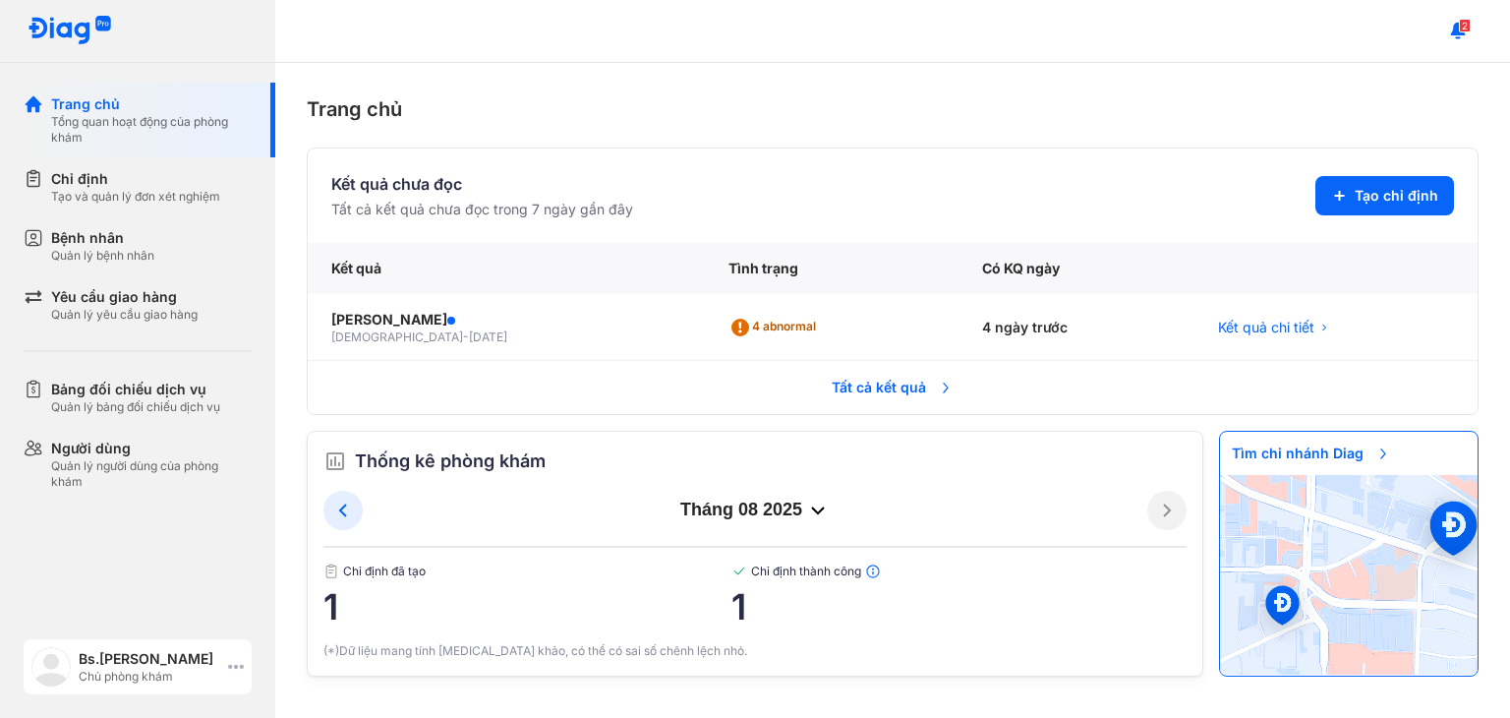
click at [196, 665] on div "Bs.[PERSON_NAME]" at bounding box center [150, 659] width 142 height 20
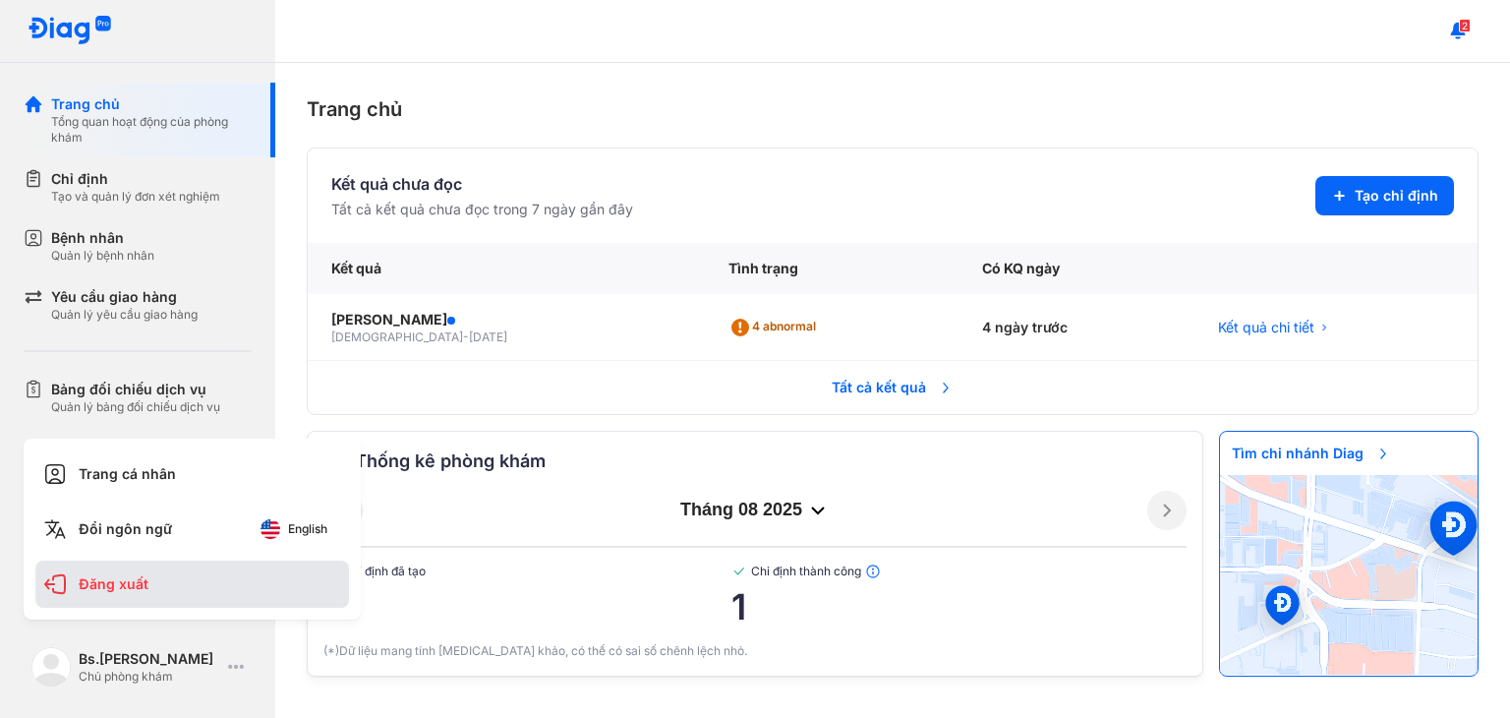
click at [234, 591] on div "Đăng xuất" at bounding box center [192, 584] width 314 height 47
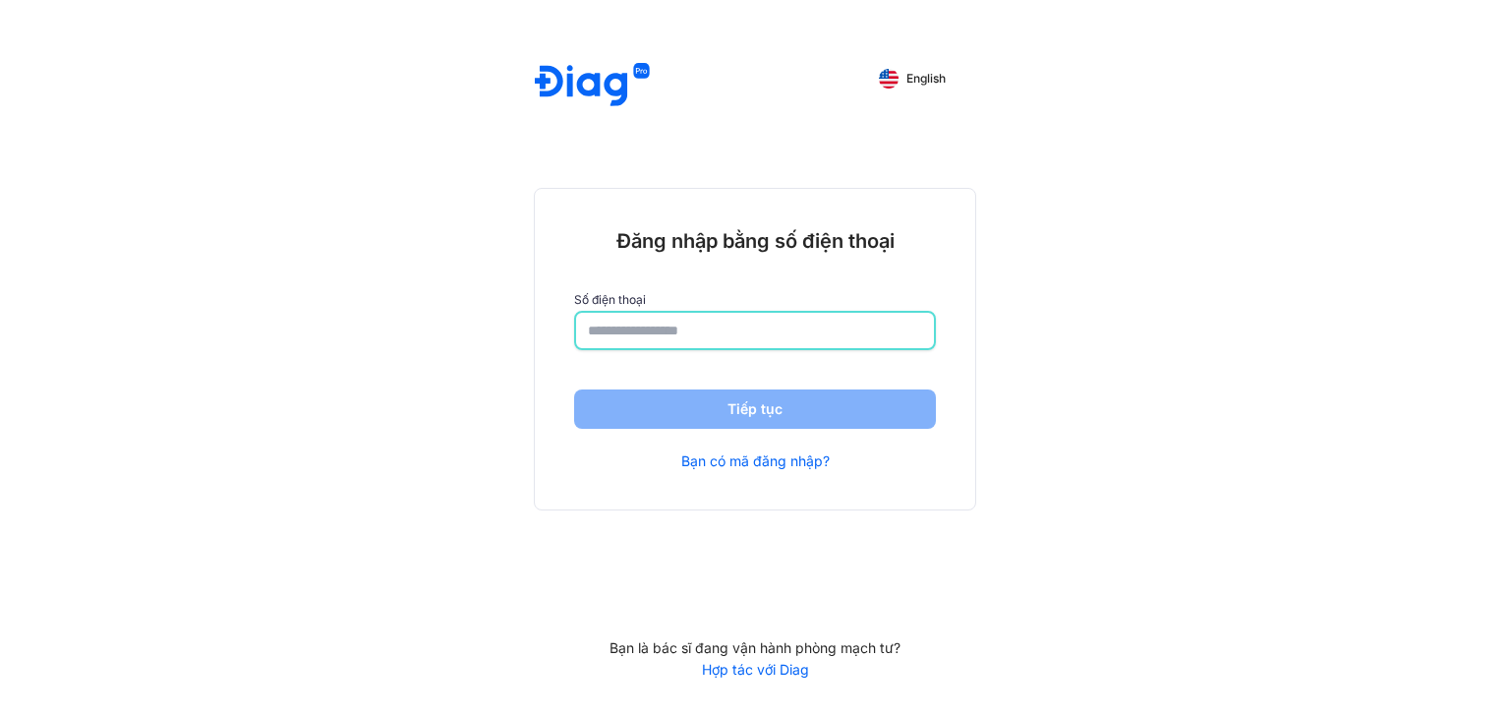
click at [699, 341] on input "number" at bounding box center [755, 330] width 334 height 35
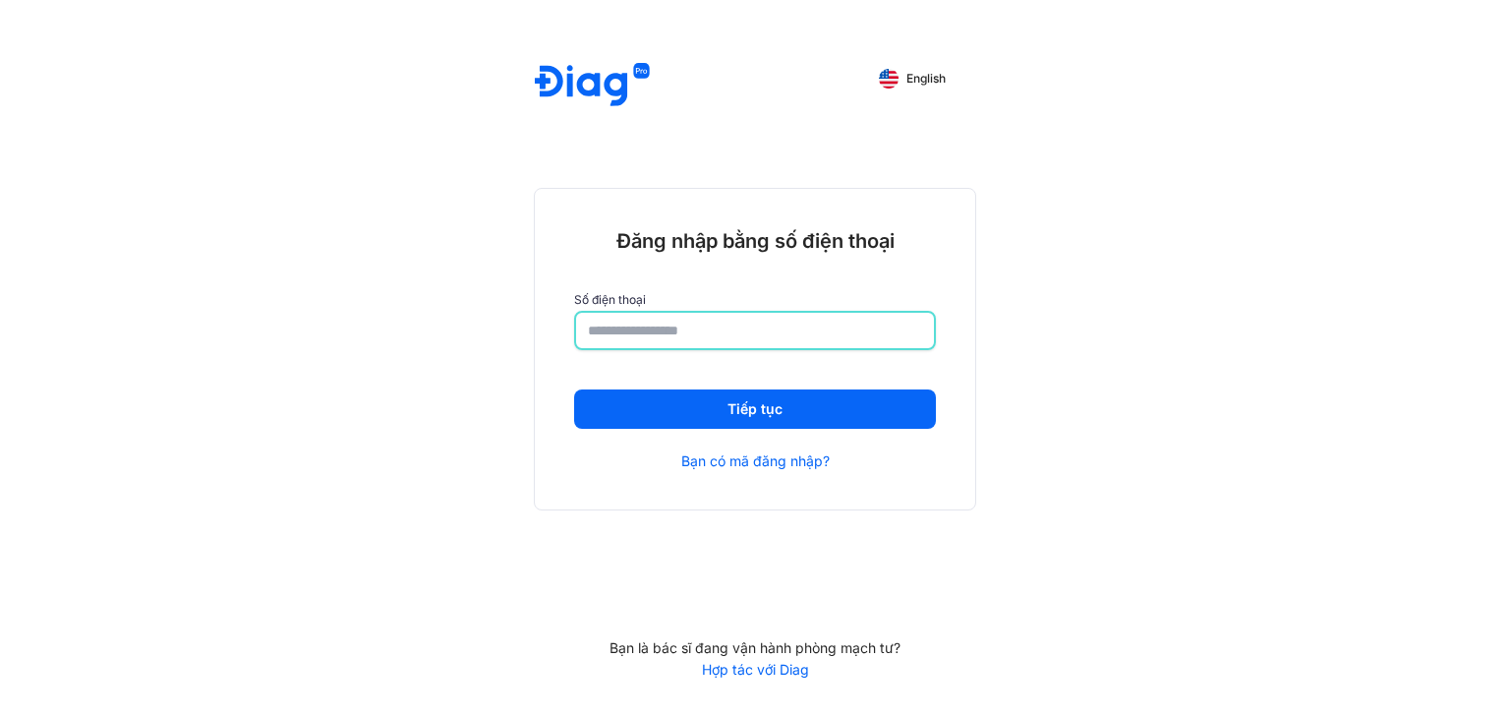
type input "**********"
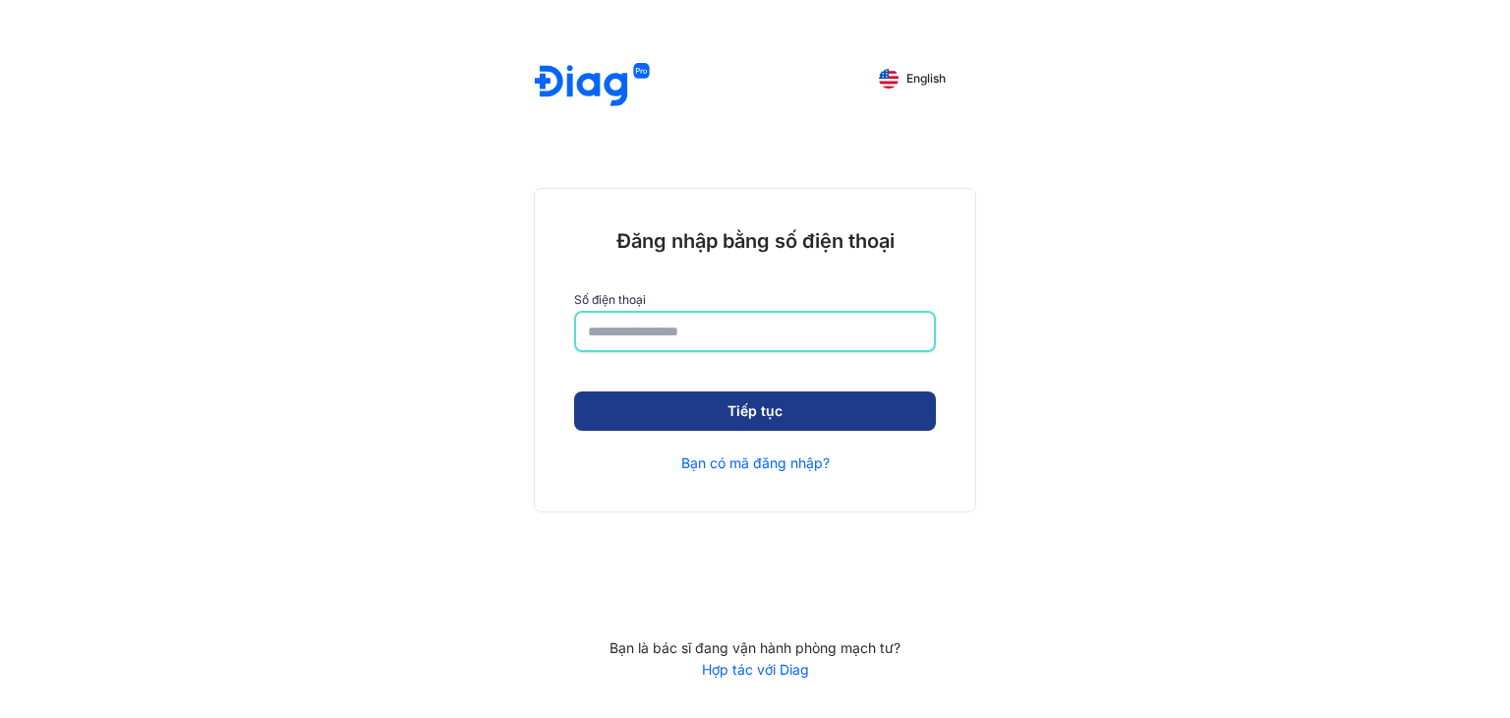
click at [838, 421] on button "Tiếp tục" at bounding box center [755, 410] width 362 height 39
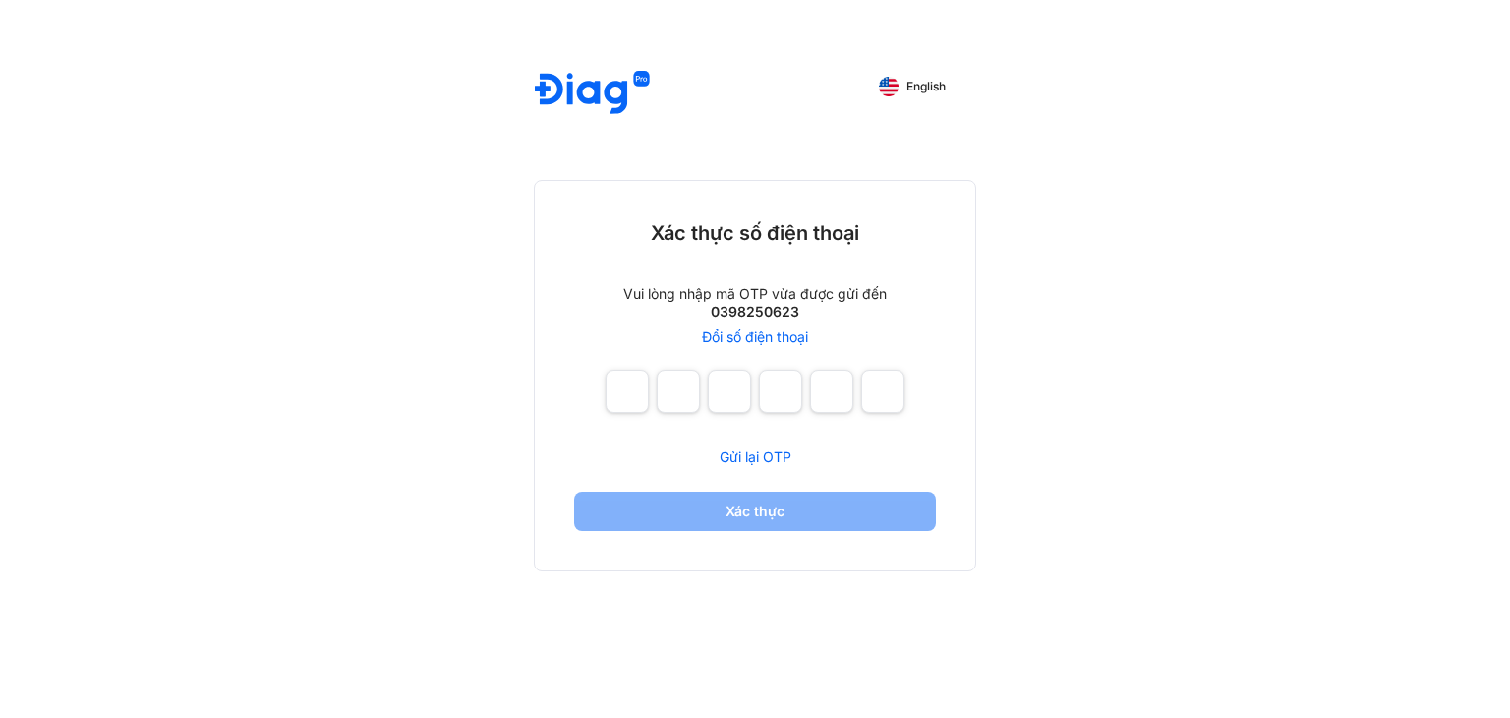
click at [767, 457] on span "Gửi lại OTP" at bounding box center [756, 456] width 72 height 17
click at [1052, 520] on div "English Xác thực số điện thoại Vui lòng nhập mã OTP vừa được gửi đến 0398250623…" at bounding box center [755, 359] width 1510 height 718
click at [618, 408] on input "number" at bounding box center [627, 391] width 43 height 43
type input "*"
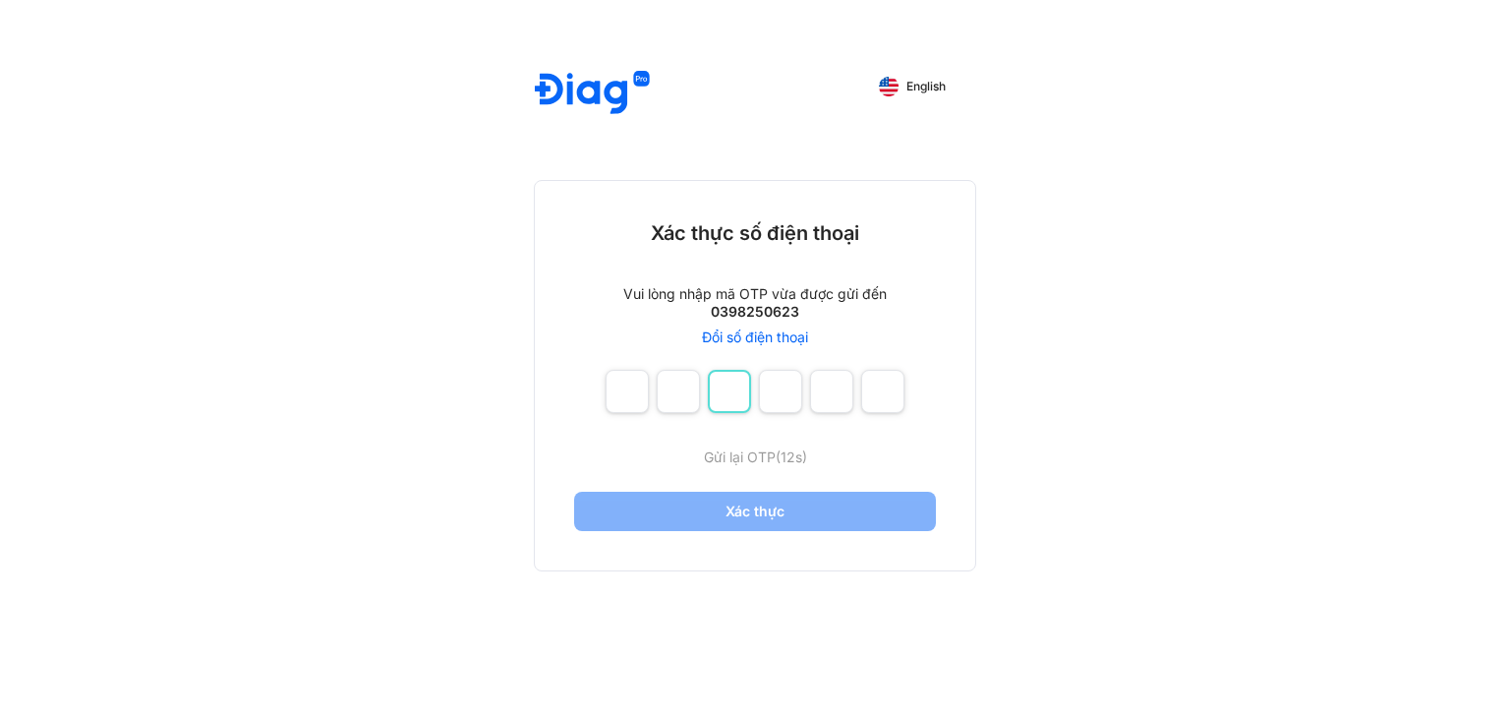
type input "*"
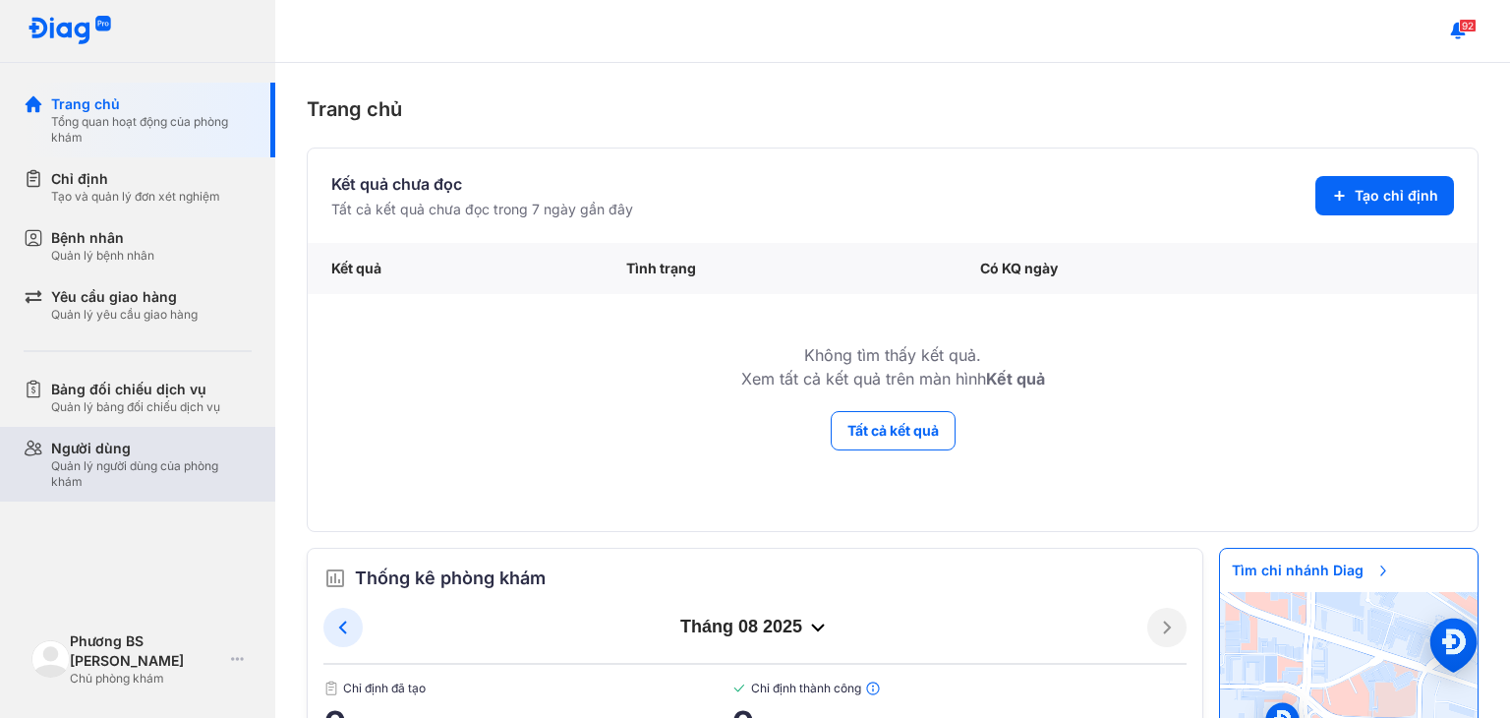
click at [180, 435] on div "Người dùng Quản lý người dùng của phòng khám" at bounding box center [150, 464] width 252 height 75
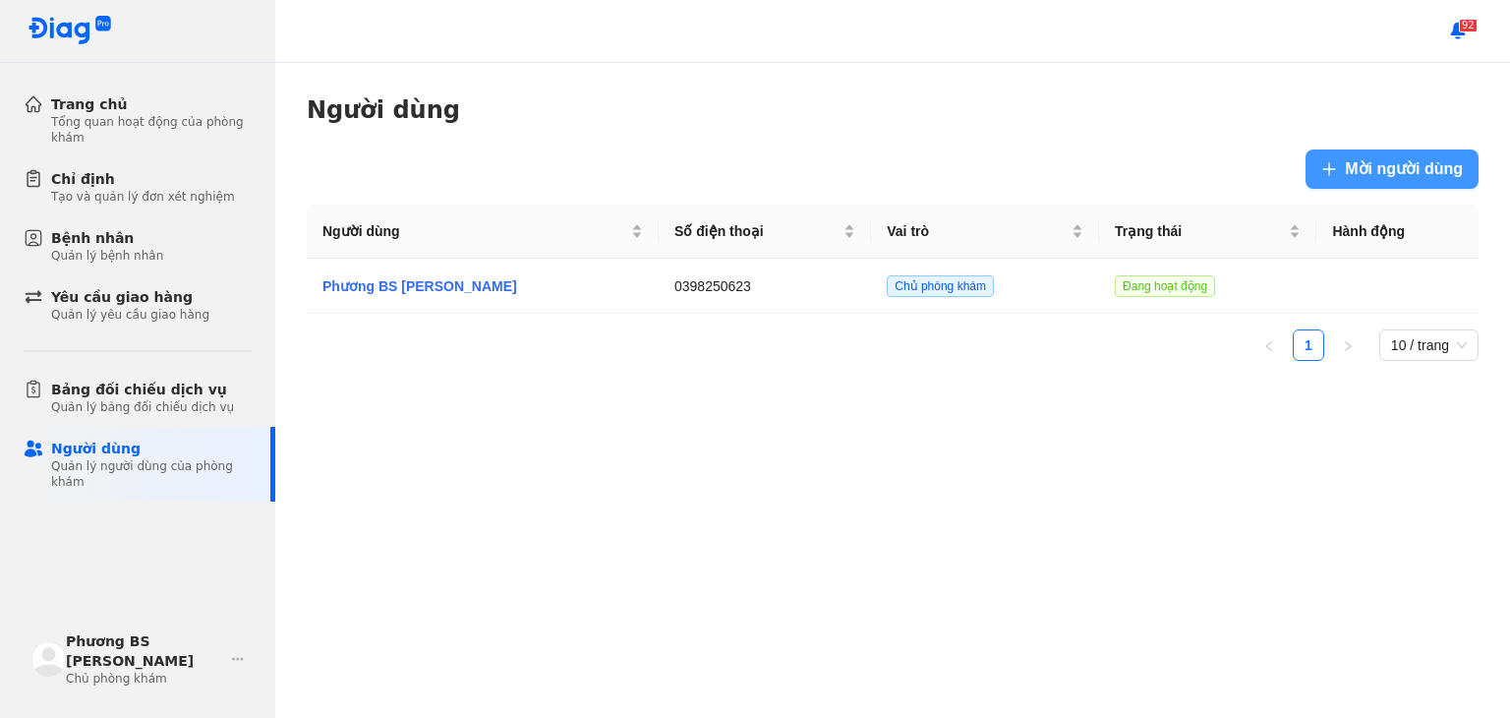
click at [1392, 170] on span "Mời người dùng" at bounding box center [1404, 168] width 118 height 25
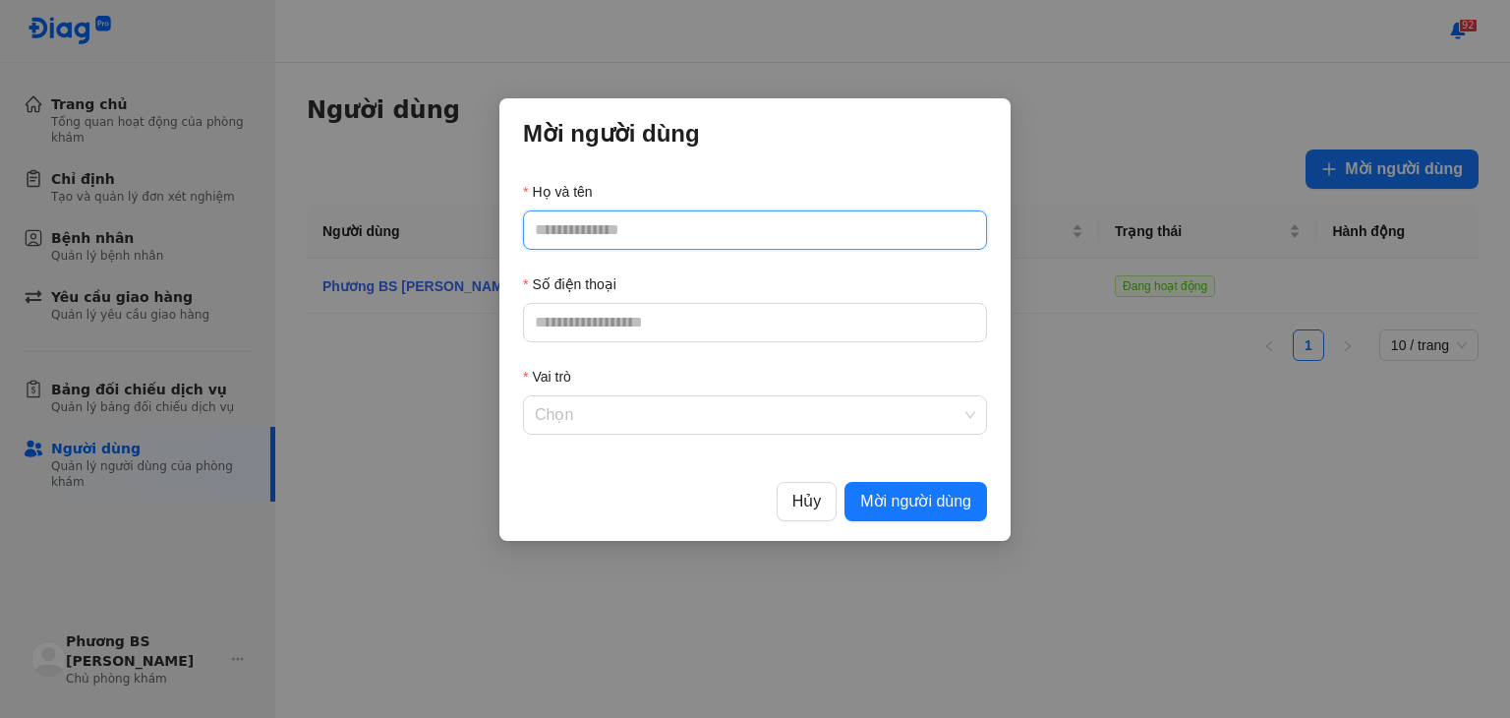
click at [802, 224] on input "Họ và tên" at bounding box center [755, 229] width 464 height 39
type input "*********"
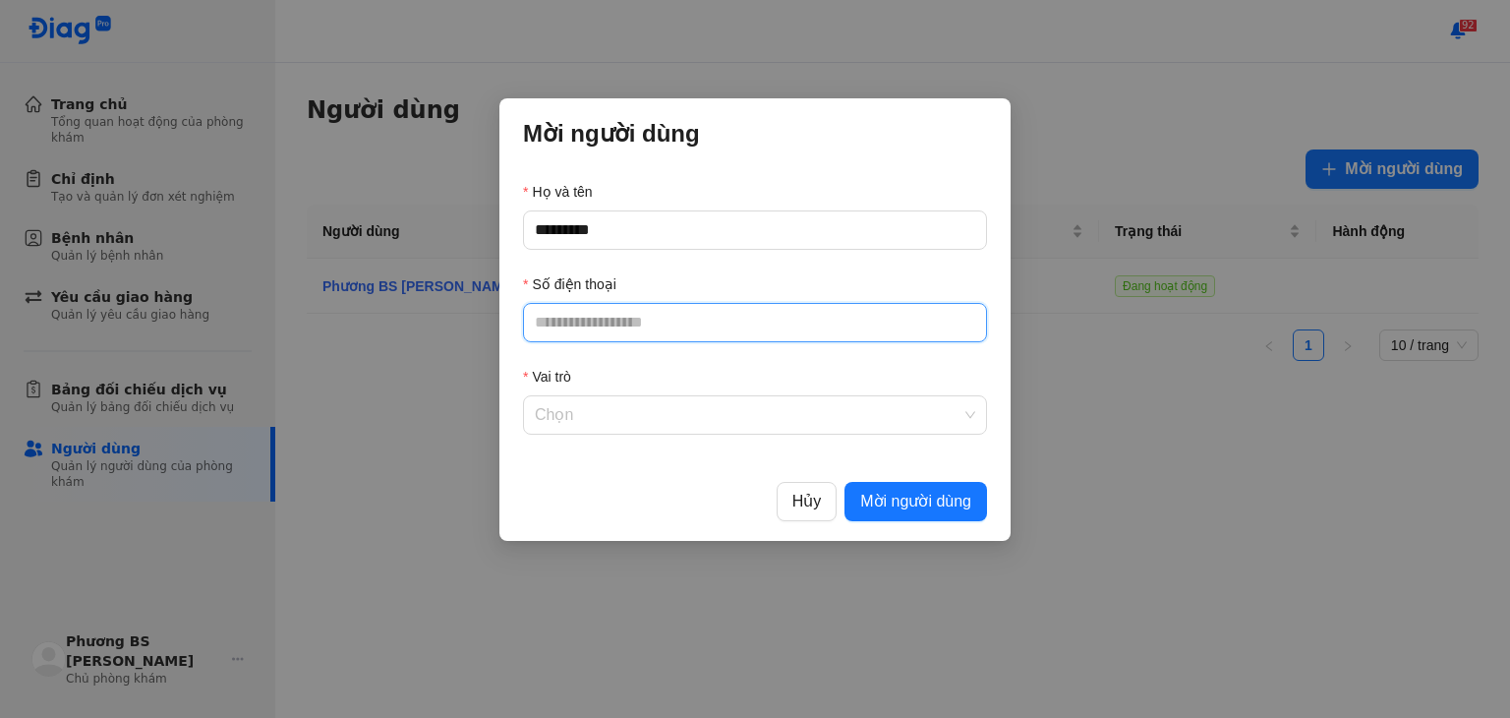
click at [712, 335] on input "Số điện thoại" at bounding box center [755, 322] width 464 height 39
type input "**********"
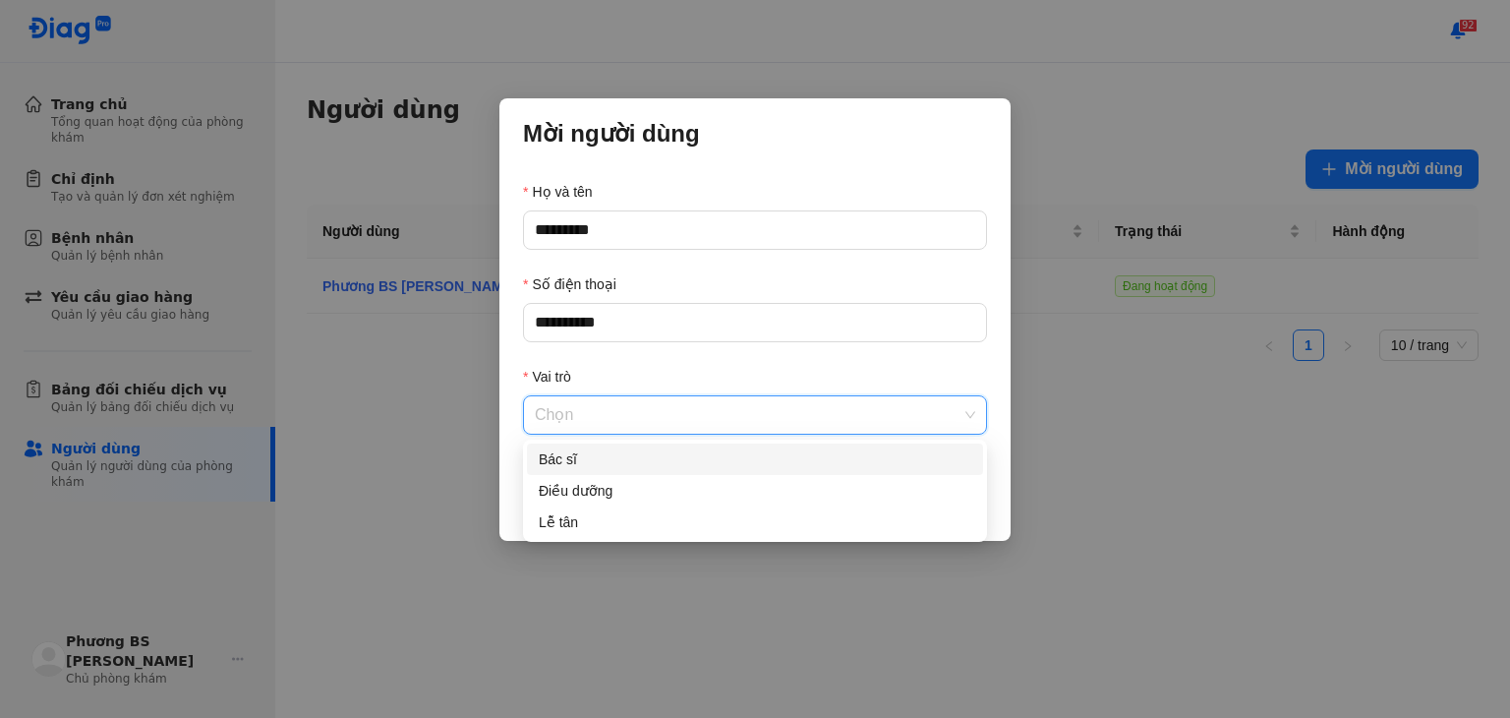
click at [673, 413] on input "Vai trò" at bounding box center [755, 414] width 441 height 37
click at [625, 524] on div "Lễ tân" at bounding box center [755, 522] width 433 height 22
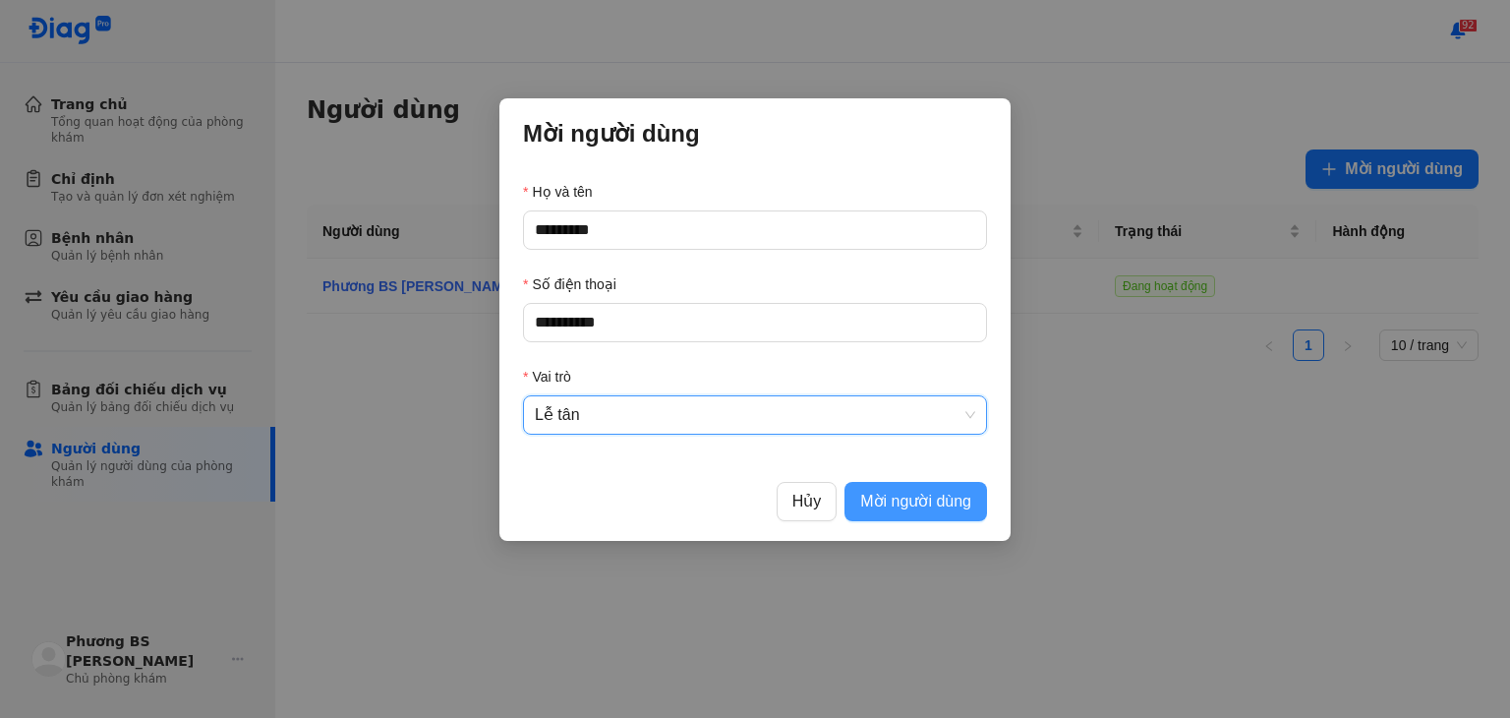
click at [873, 505] on span "Mời người dùng" at bounding box center [915, 501] width 111 height 25
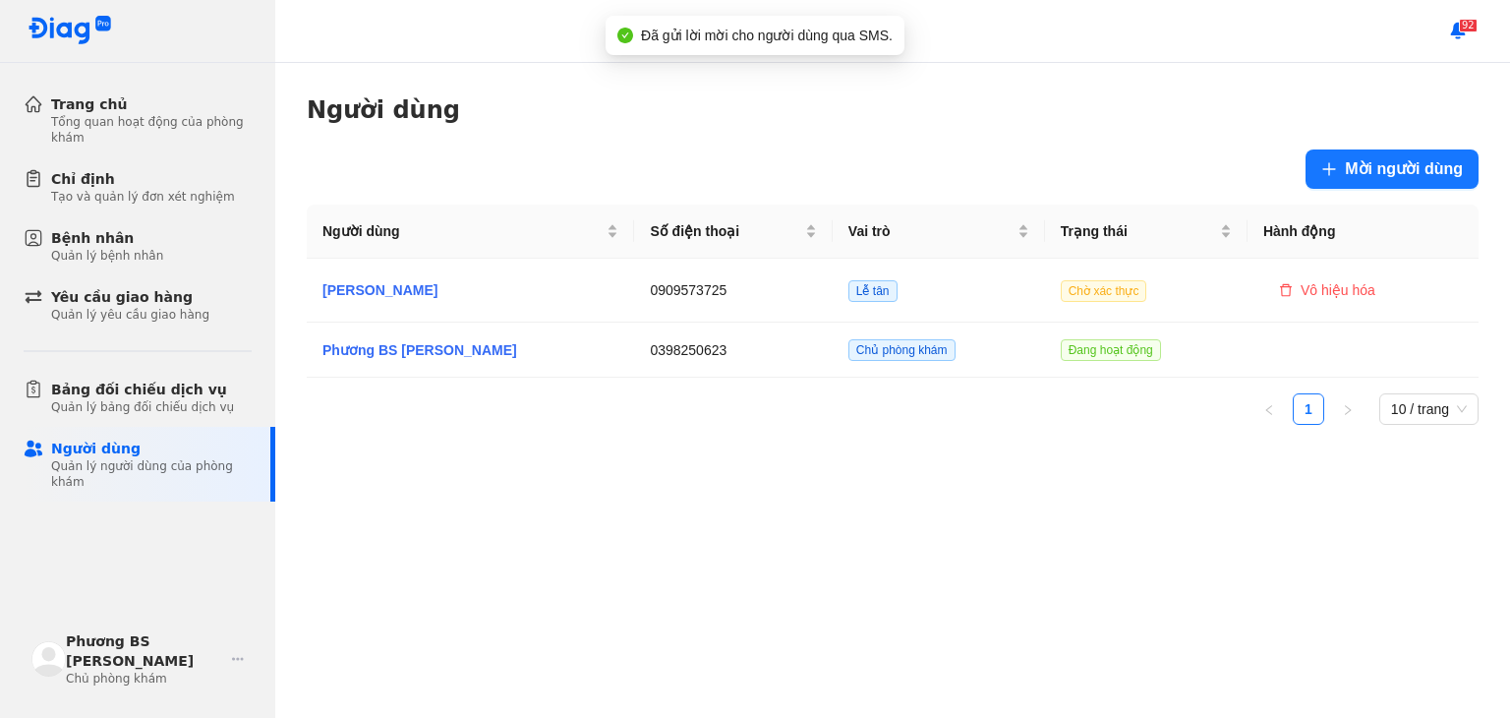
click at [1048, 508] on div "Người dùng Mời người dùng Người dùng Số điện thoại Vai trò Trạng thái Hành động…" at bounding box center [892, 390] width 1235 height 655
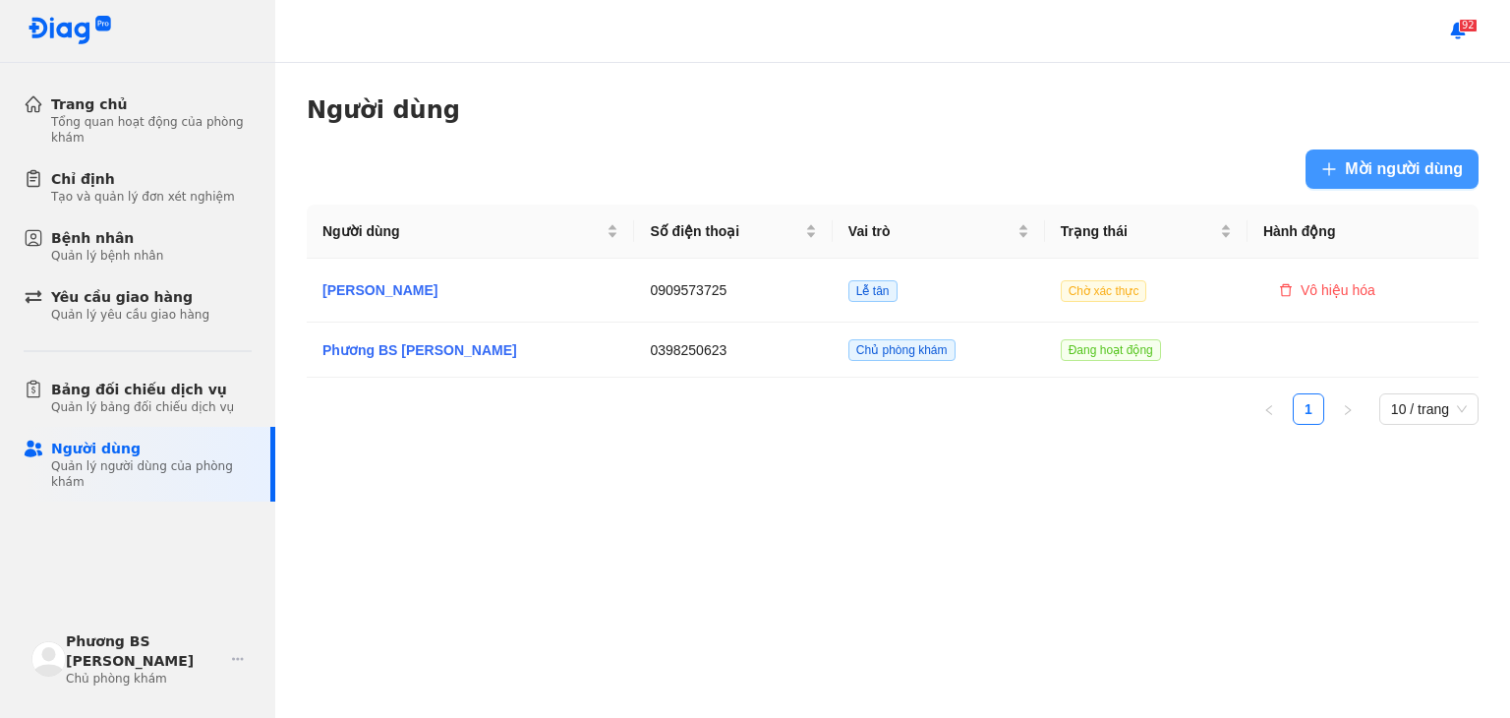
click at [1379, 180] on span "Mời người dùng" at bounding box center [1404, 168] width 118 height 25
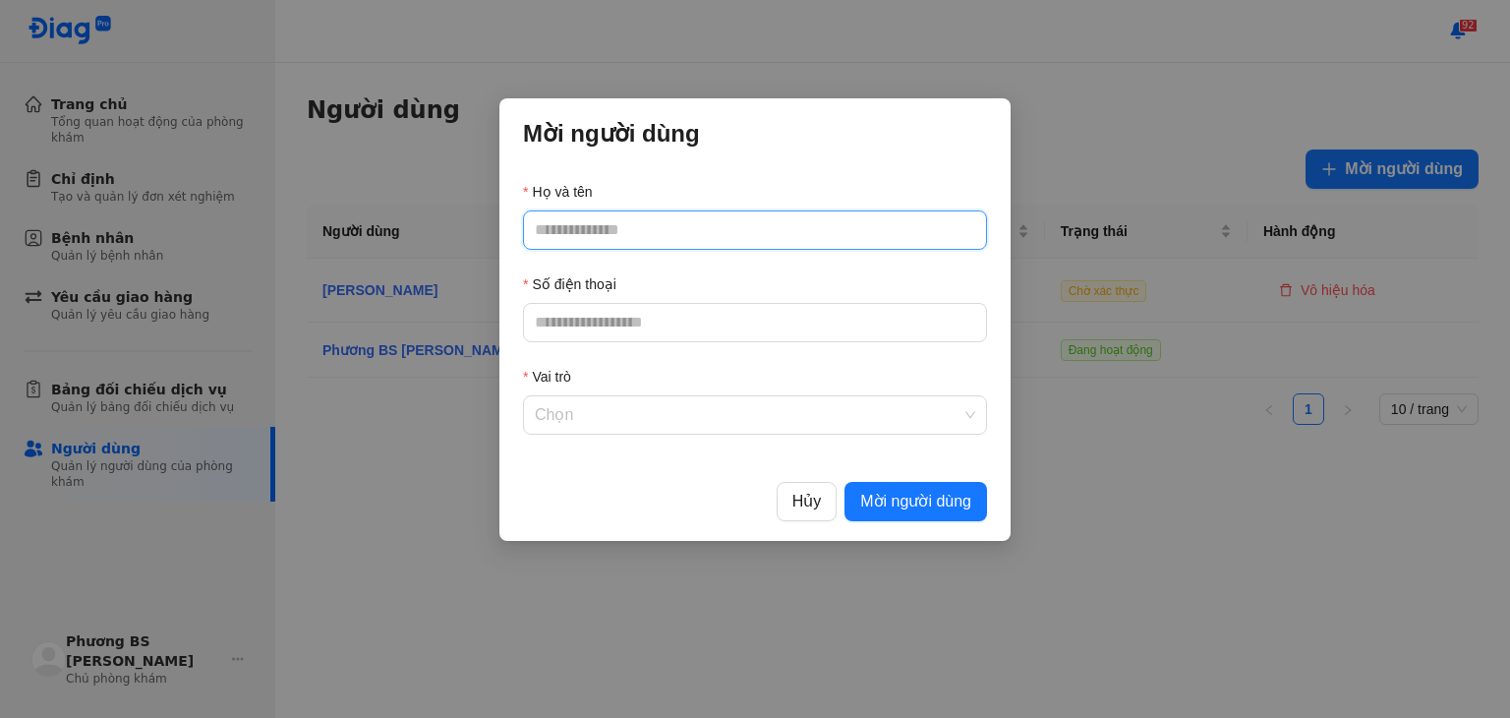
click at [781, 240] on input "Họ và tên" at bounding box center [755, 229] width 464 height 39
type input "*"
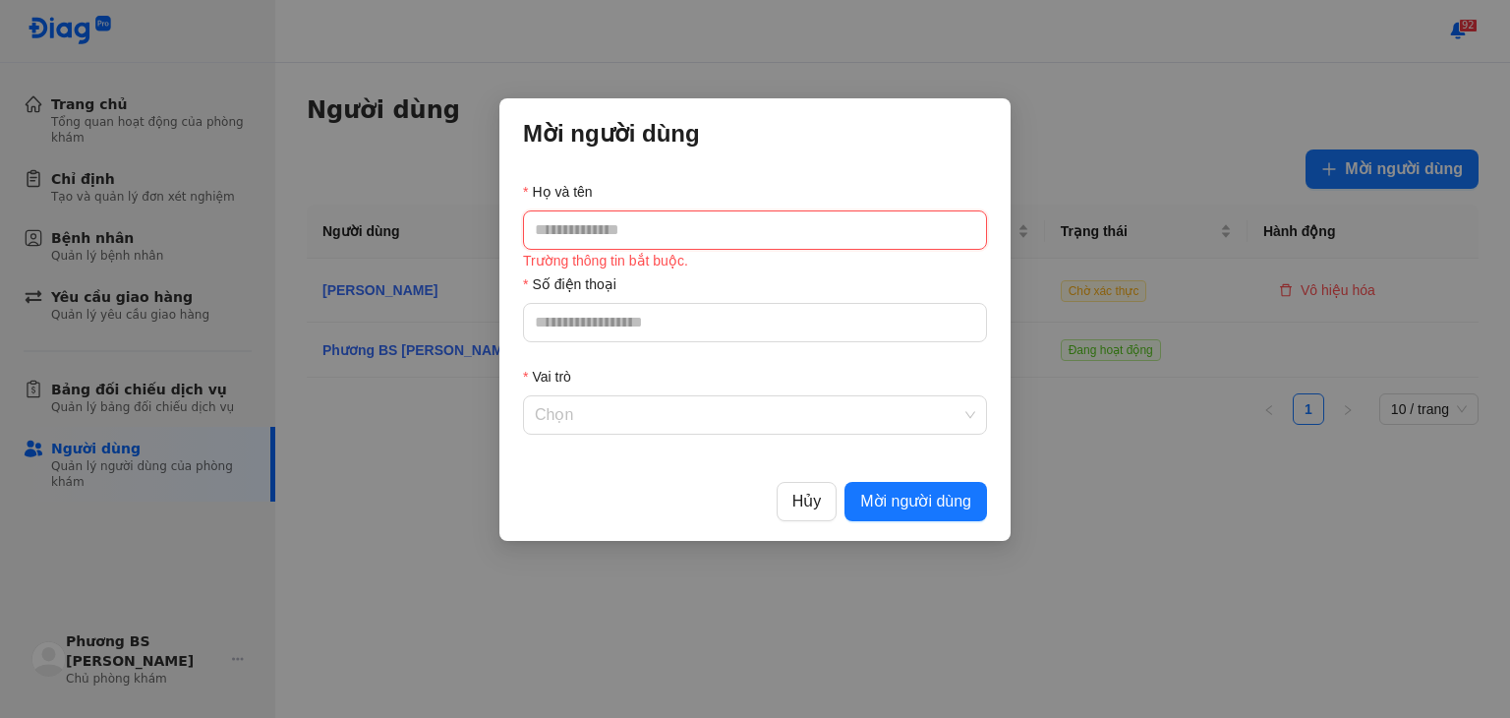
type input "*"
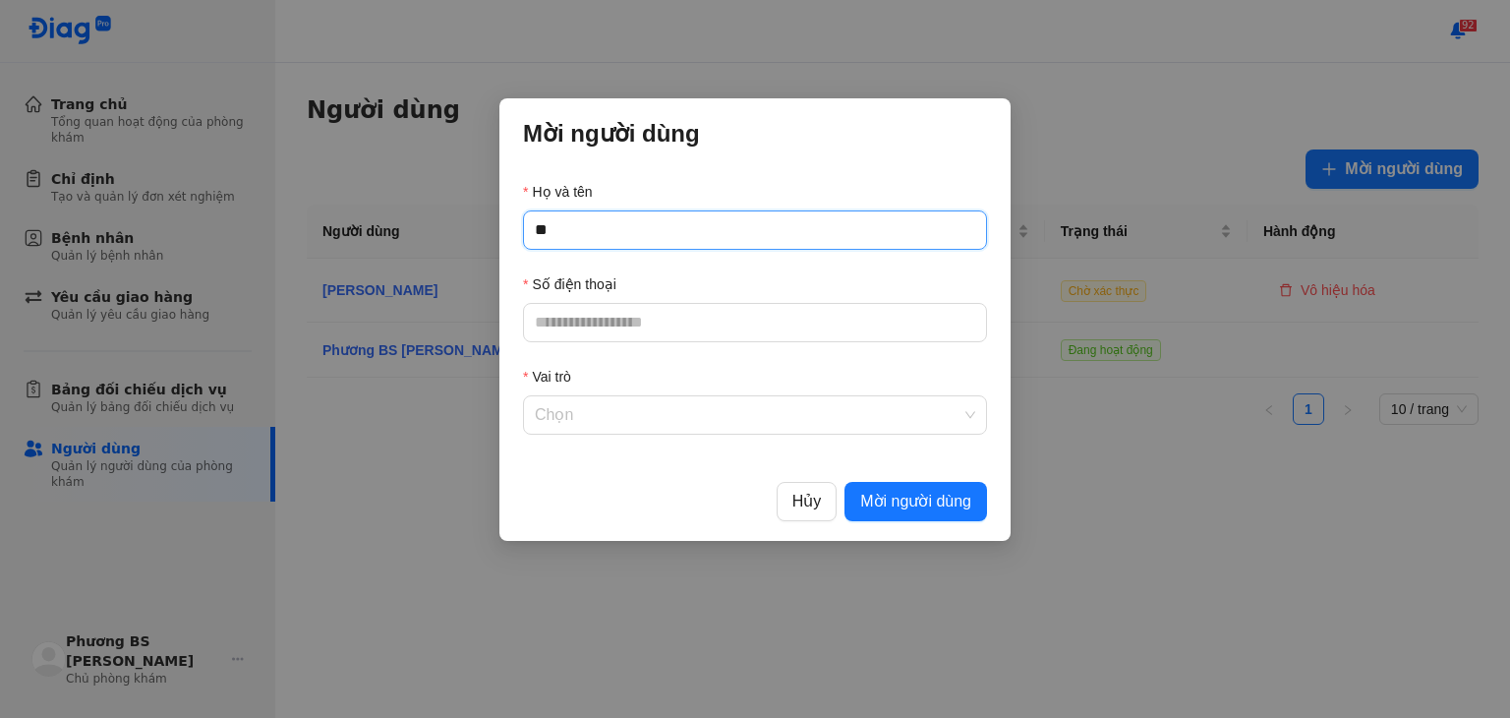
type input "**"
click at [754, 300] on div "Số điện thoại" at bounding box center [755, 288] width 464 height 30
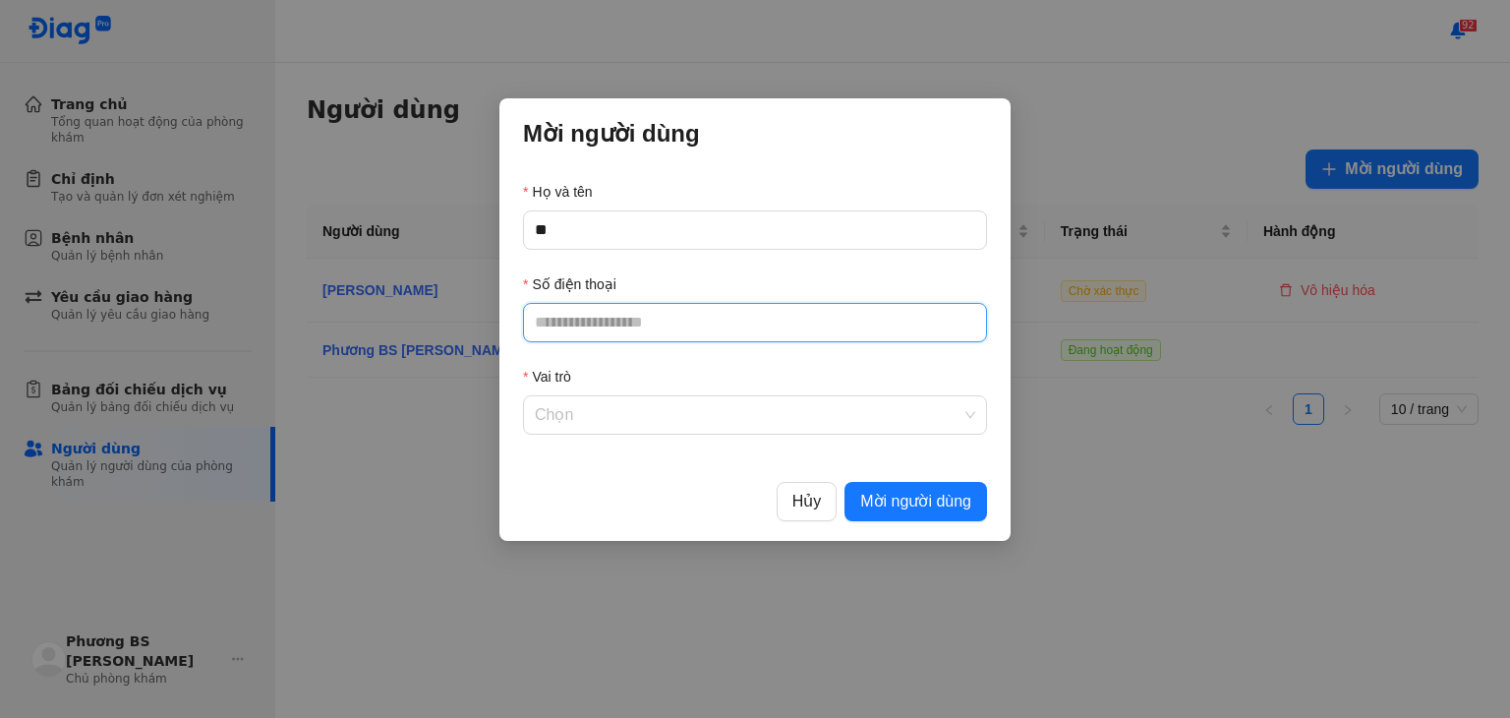
click at [745, 322] on input "Số điện thoại" at bounding box center [755, 322] width 464 height 39
type input "**********"
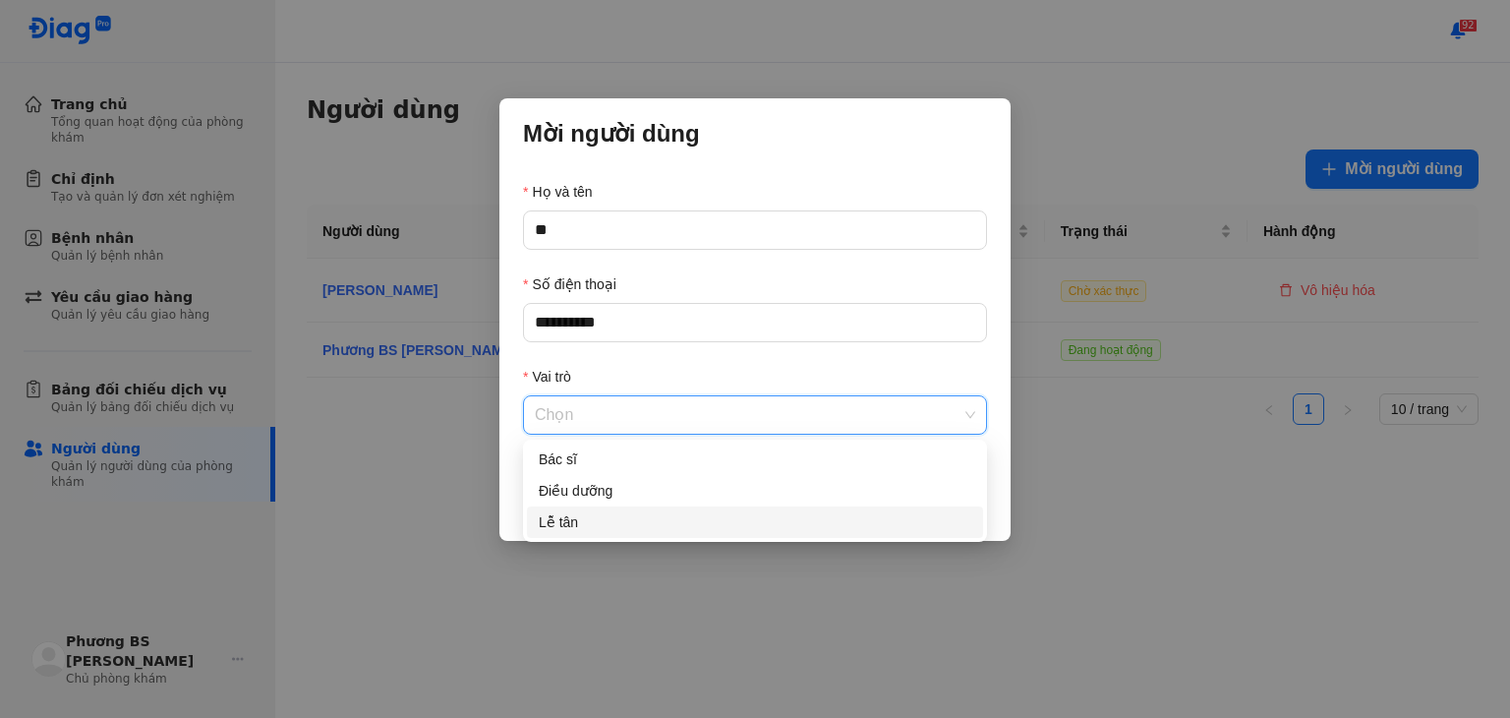
click at [669, 414] on input "Vai trò" at bounding box center [755, 414] width 441 height 37
click at [627, 515] on div "Lễ tân" at bounding box center [755, 522] width 433 height 22
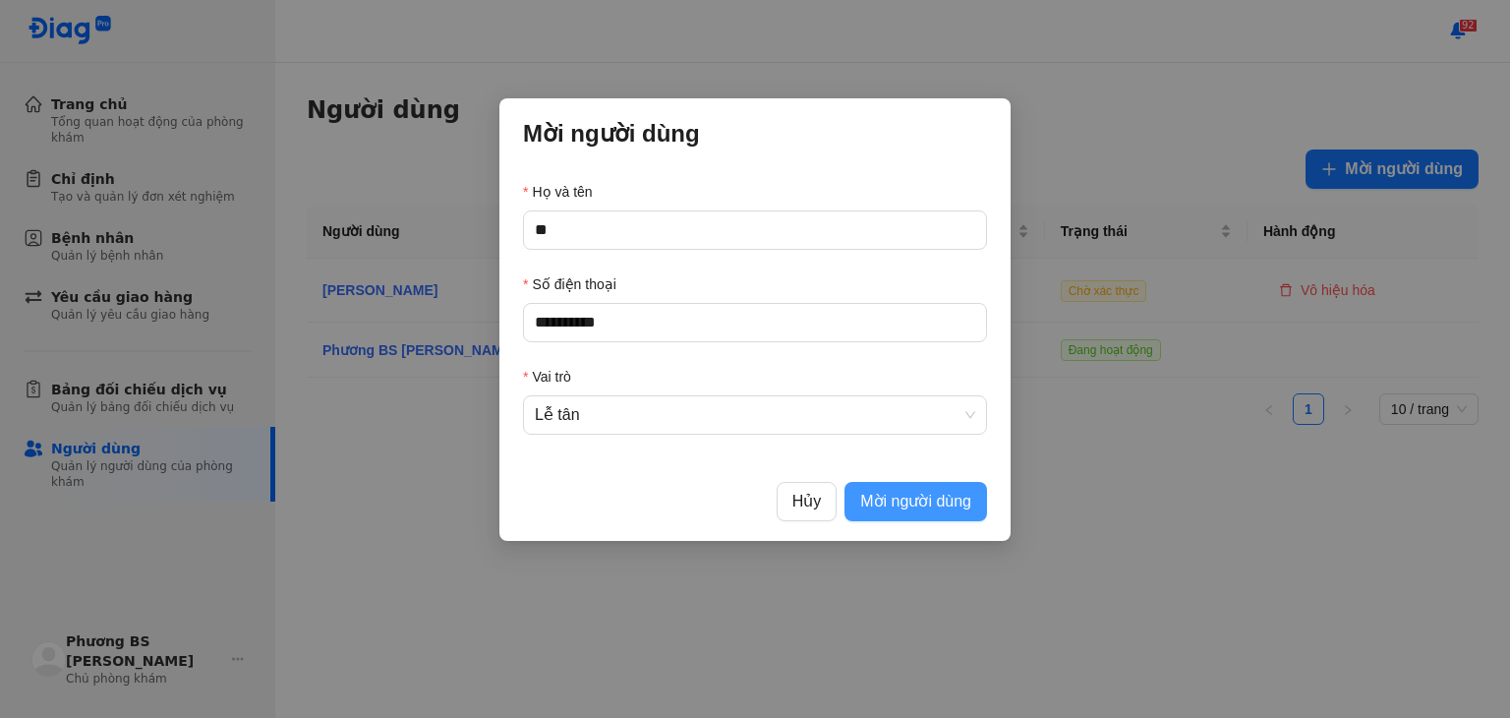
click at [920, 504] on span "Mời người dùng" at bounding box center [915, 501] width 111 height 25
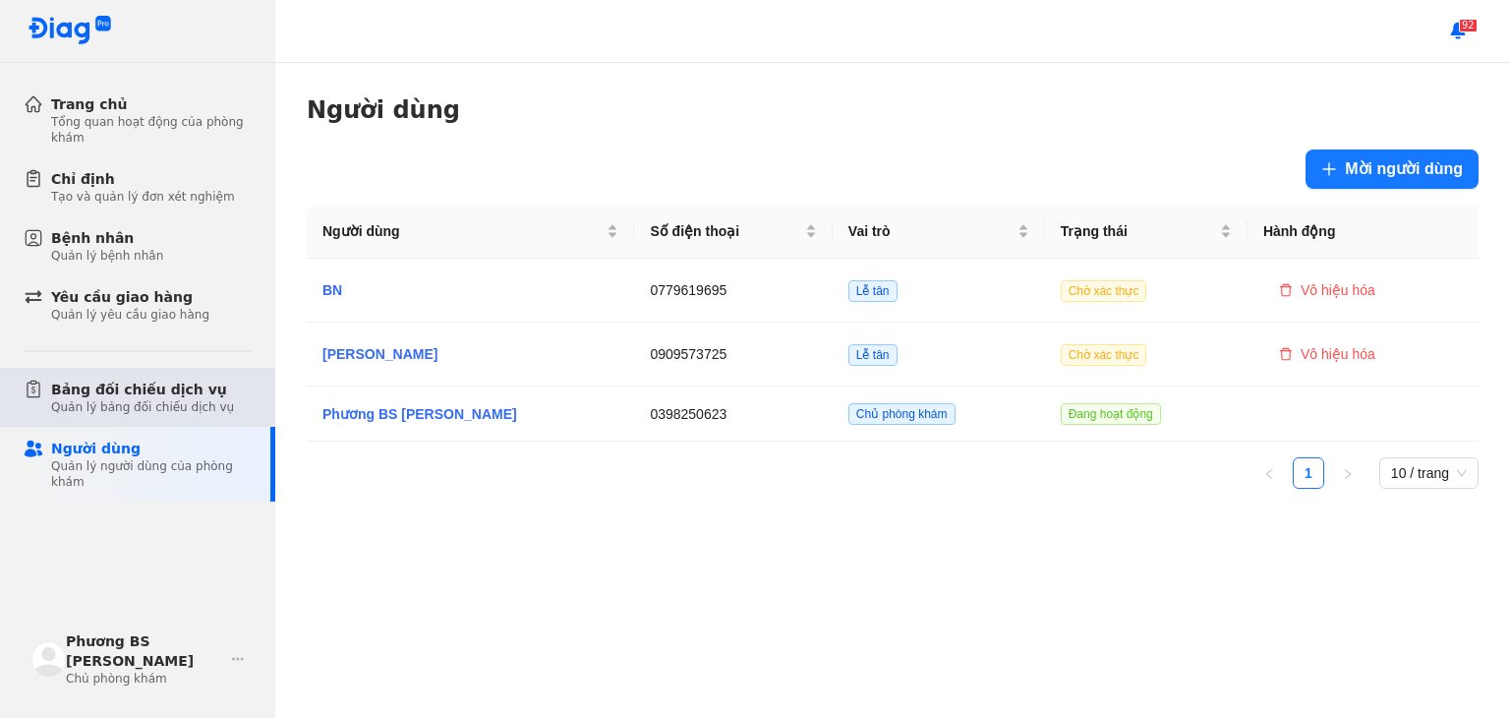
click at [90, 408] on div "Quản lý bảng đối chiếu dịch vụ" at bounding box center [142, 407] width 183 height 16
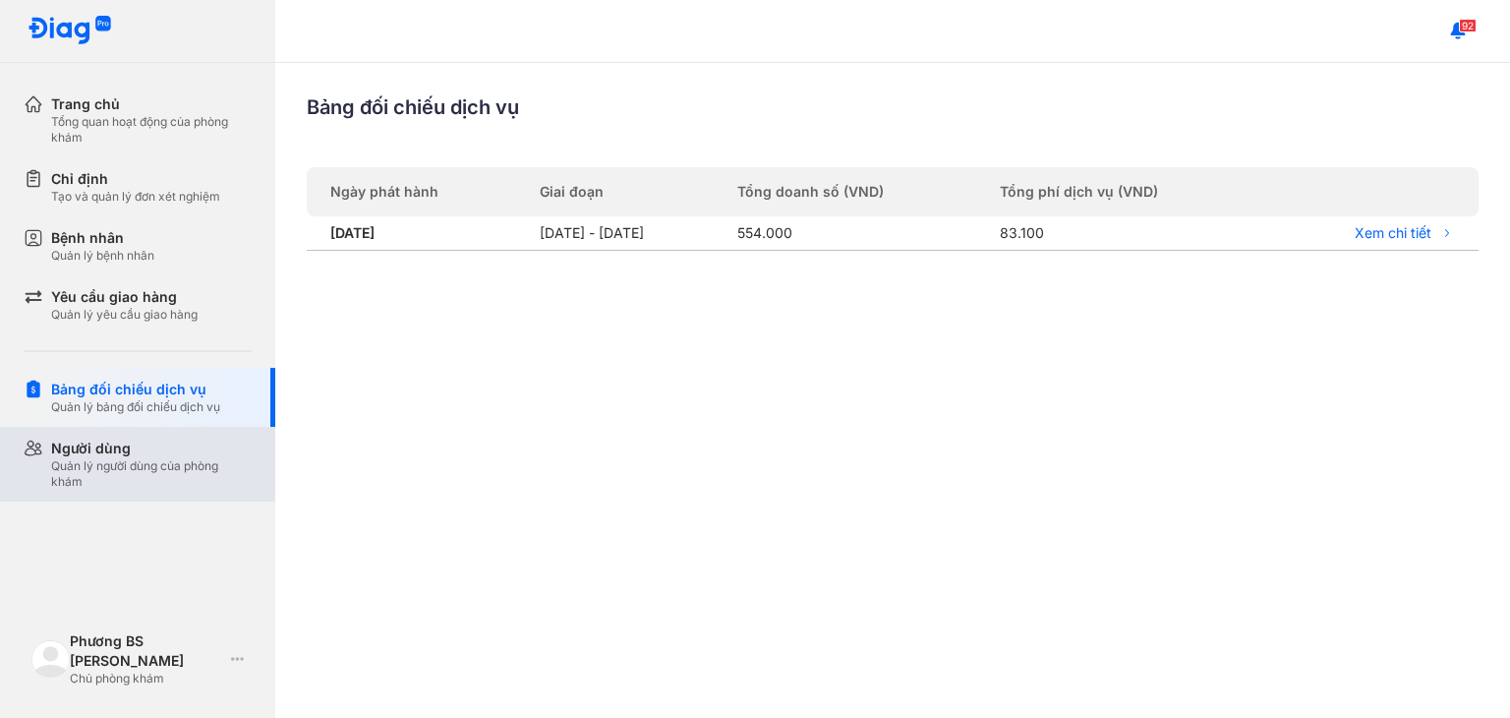
click at [164, 439] on div "Người dùng" at bounding box center [151, 449] width 201 height 20
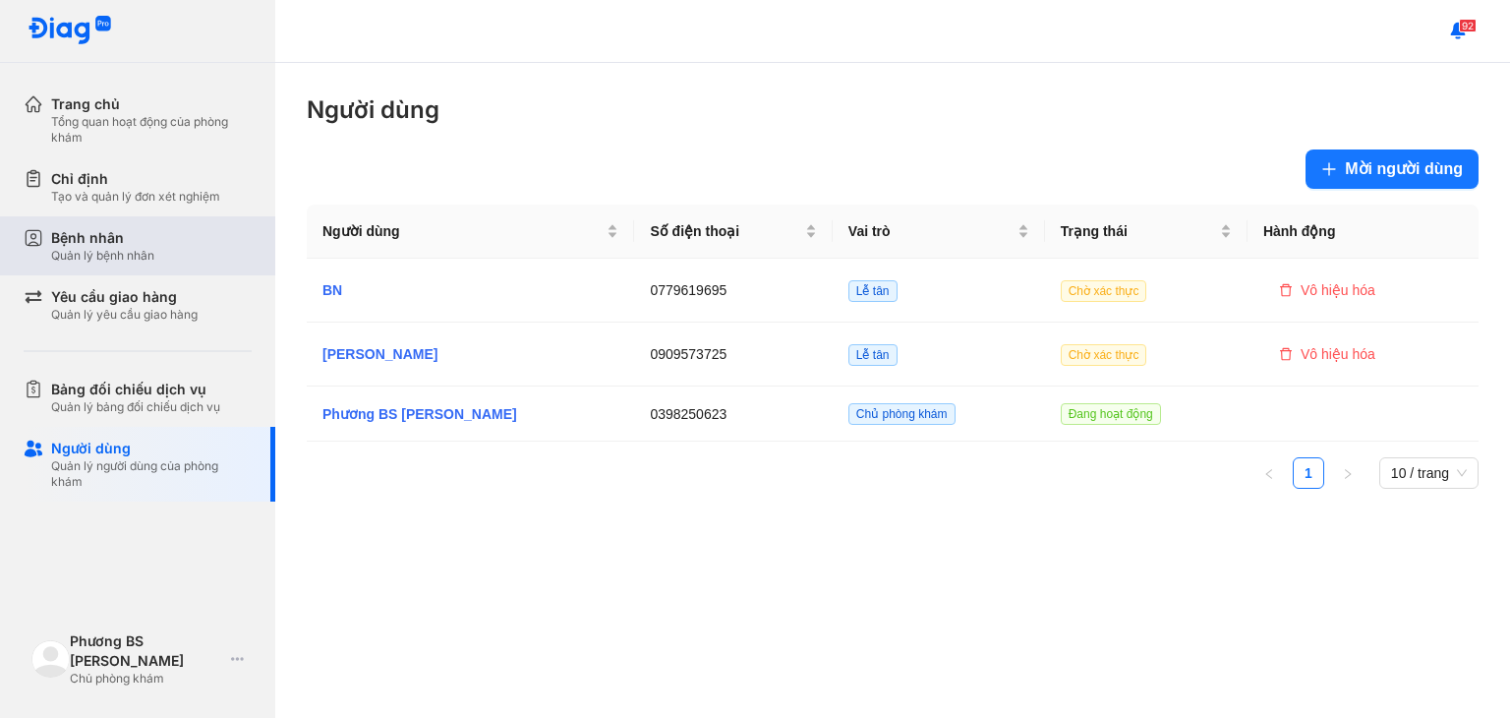
click at [156, 261] on div "Bệnh nhân Quản lý bệnh nhân" at bounding box center [151, 245] width 201 height 35
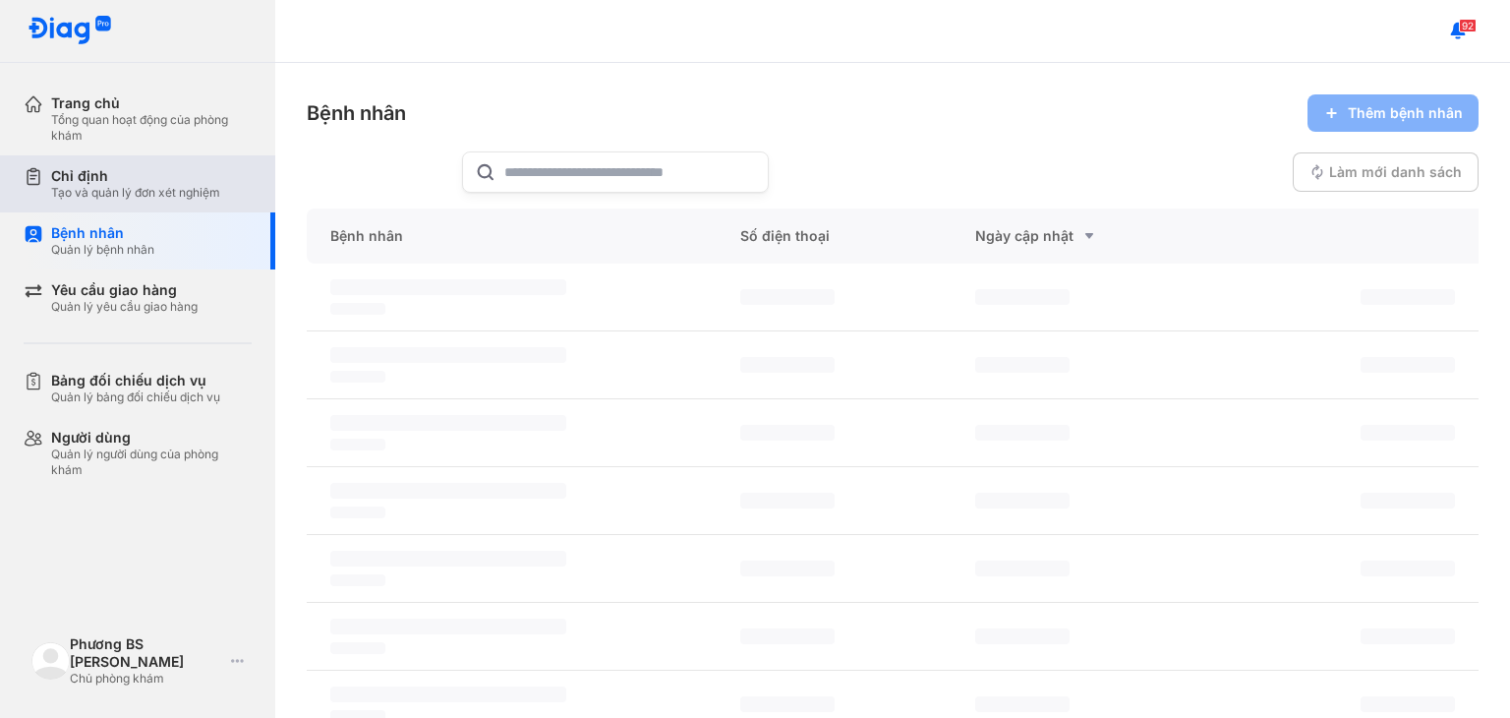
click at [178, 202] on div "Chỉ định Tạo và quản lý đơn xét nghiệm" at bounding box center [150, 183] width 252 height 57
